Goal: Check status

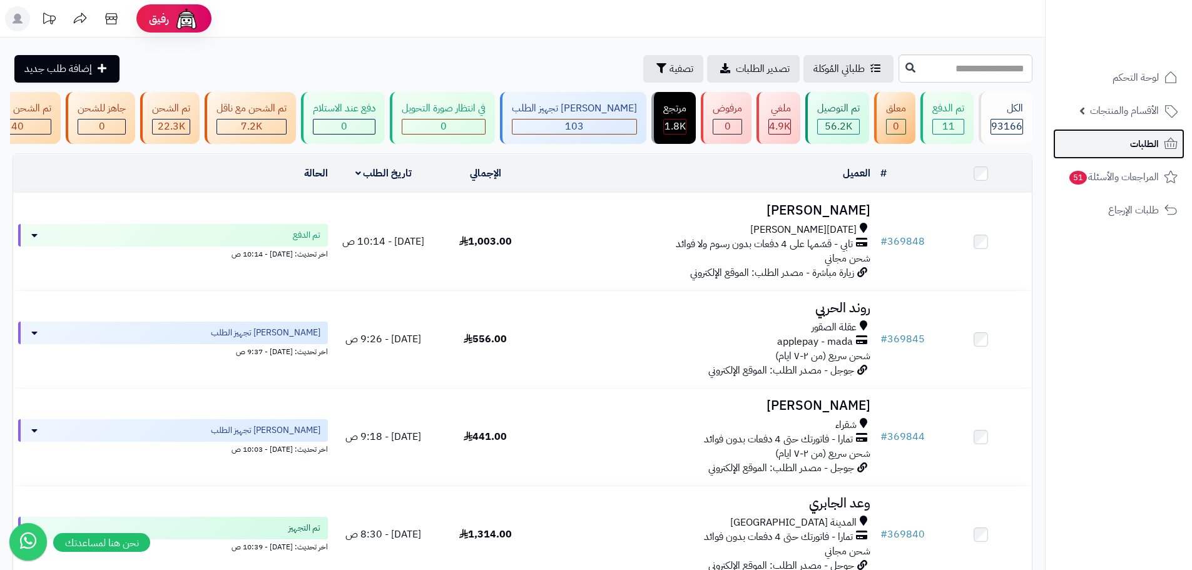
click at [1132, 138] on span "الطلبات" at bounding box center [1144, 144] width 29 height 18
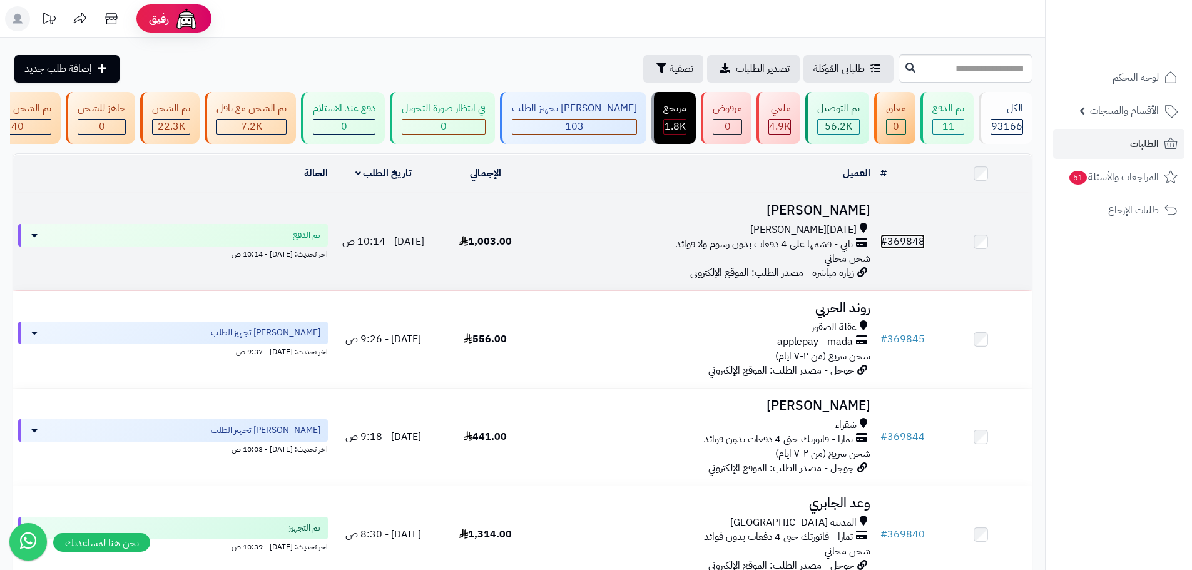
click at [913, 244] on link "# 369848" at bounding box center [903, 241] width 44 height 15
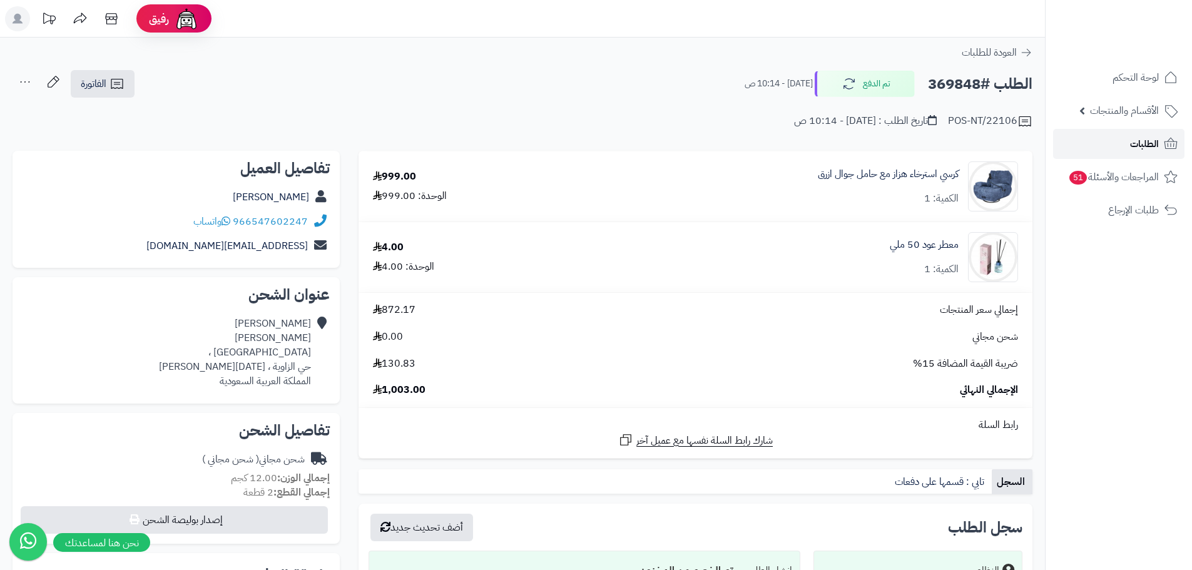
click at [1126, 144] on link "الطلبات" at bounding box center [1118, 144] width 131 height 30
